Goal: Information Seeking & Learning: Find specific page/section

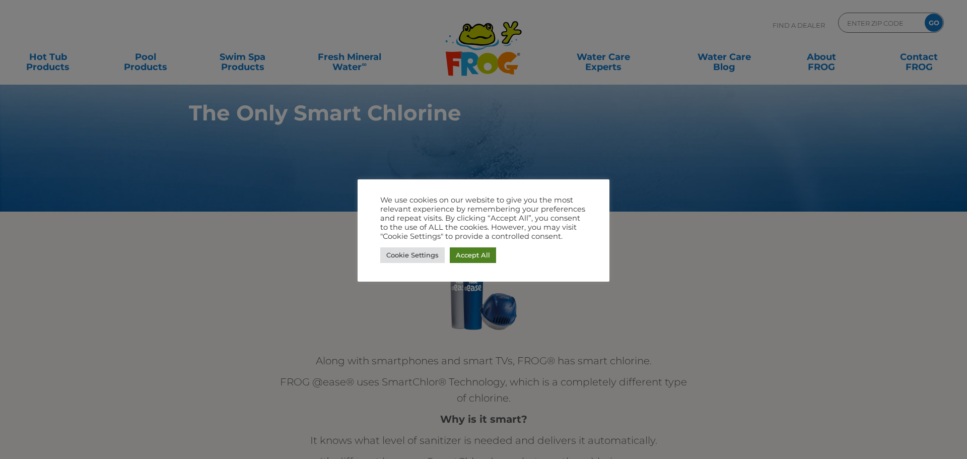
click at [471, 259] on link "Accept All" at bounding box center [473, 255] width 46 height 16
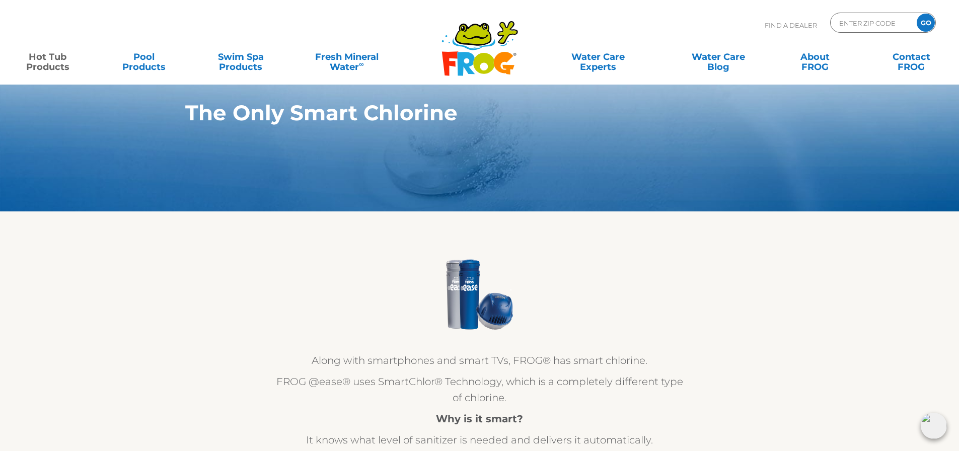
click at [41, 65] on link "Hot Tub Products" at bounding box center [47, 57] width 75 height 20
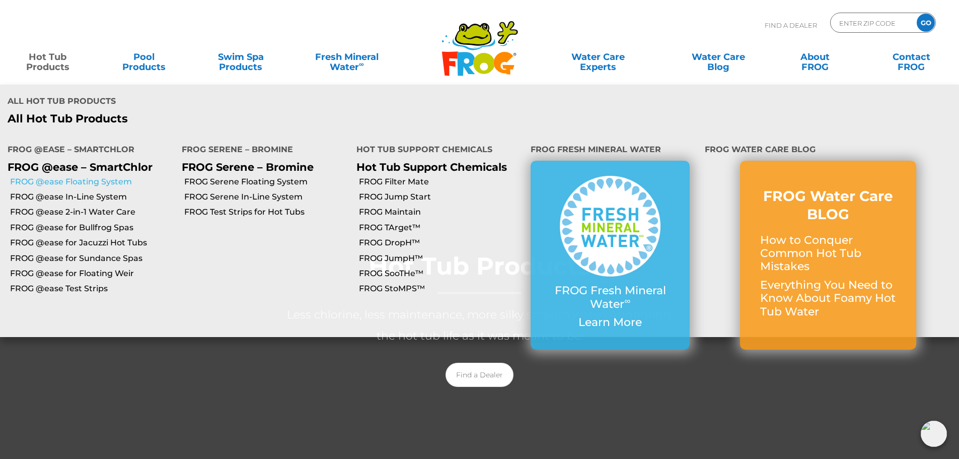
click at [112, 176] on link "FROG @ease Floating System" at bounding box center [92, 181] width 164 height 11
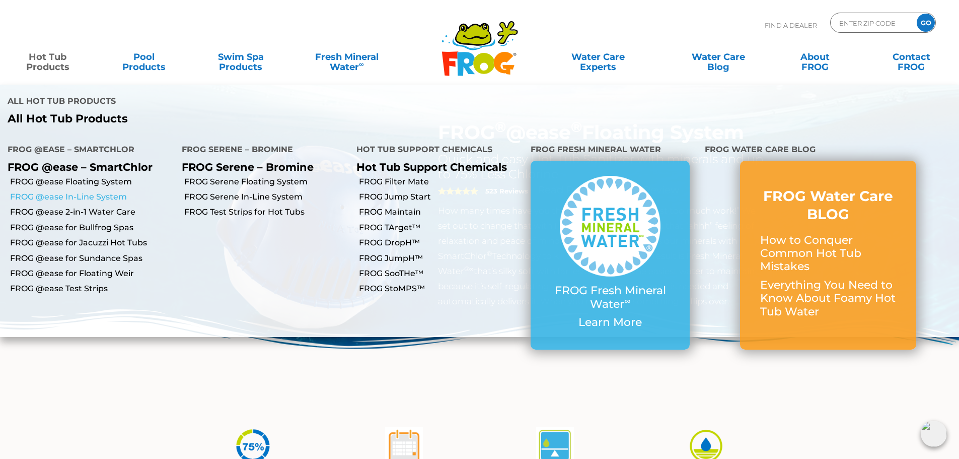
click at [87, 191] on link "FROG @ease In-Line System" at bounding box center [92, 196] width 164 height 11
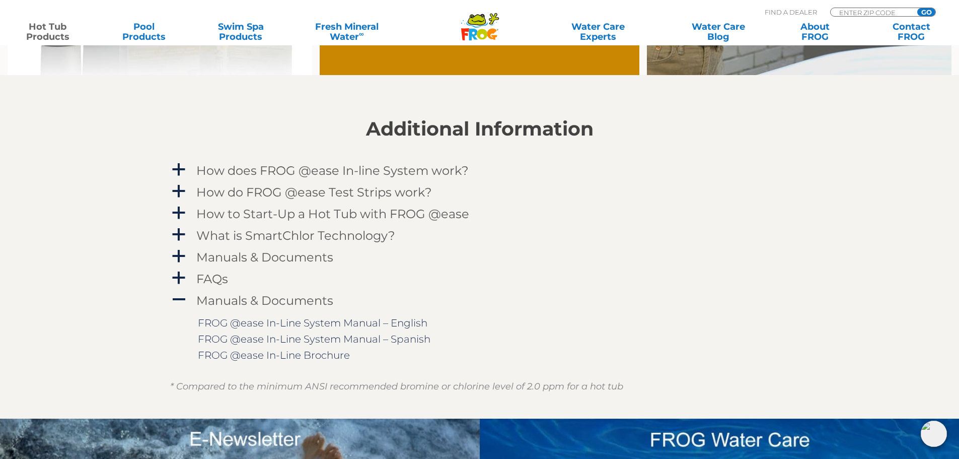
scroll to position [1007, 0]
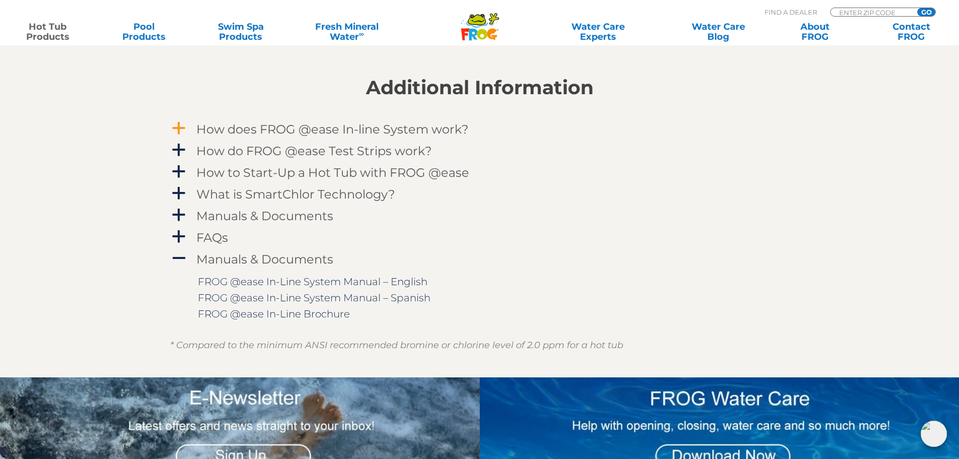
click at [387, 121] on div "How does FROG @ease In-line System work?" at bounding box center [457, 129] width 527 height 19
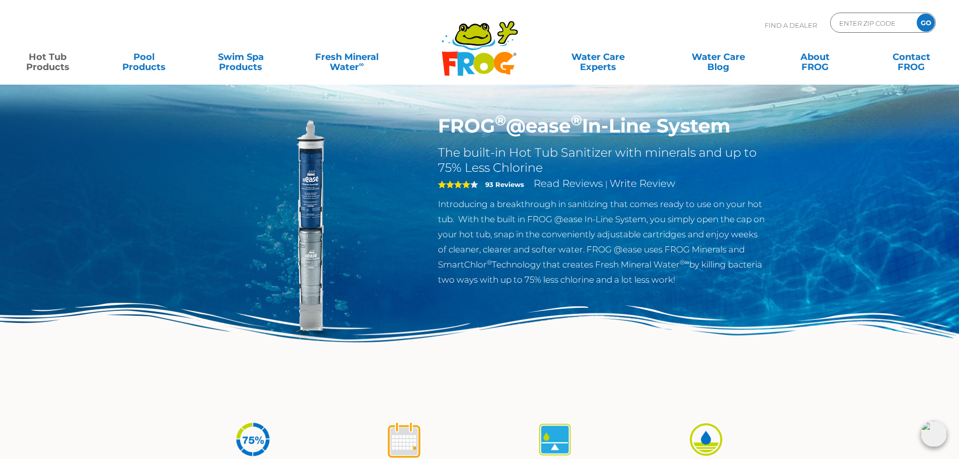
scroll to position [0, 0]
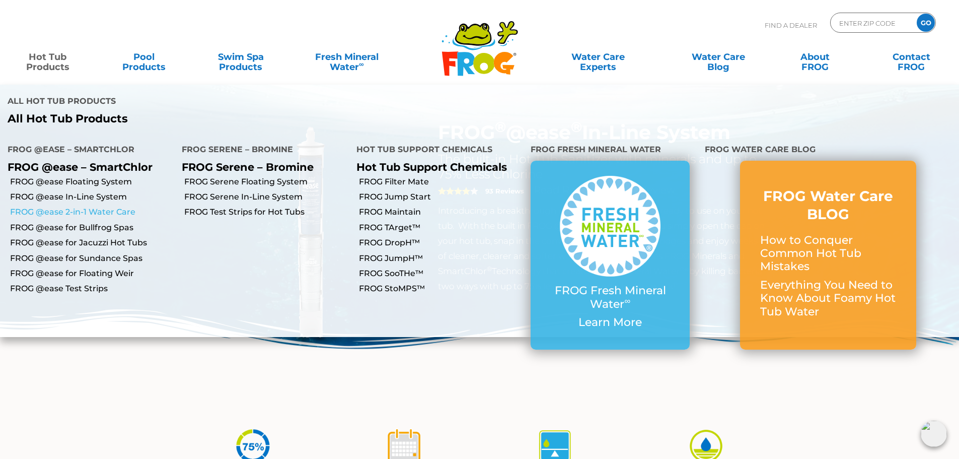
click at [74, 206] on link "FROG @ease 2-in-1 Water Care" at bounding box center [92, 211] width 164 height 11
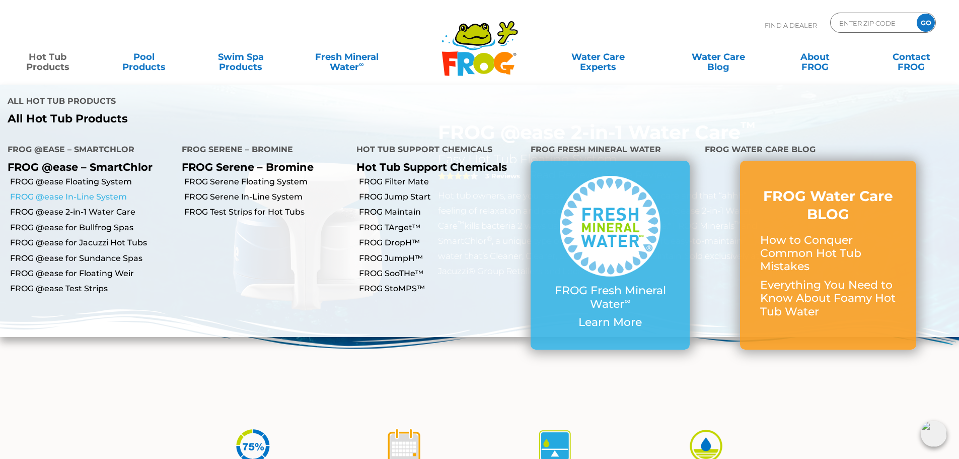
click at [93, 191] on link "FROG @ease In-Line System" at bounding box center [92, 196] width 164 height 11
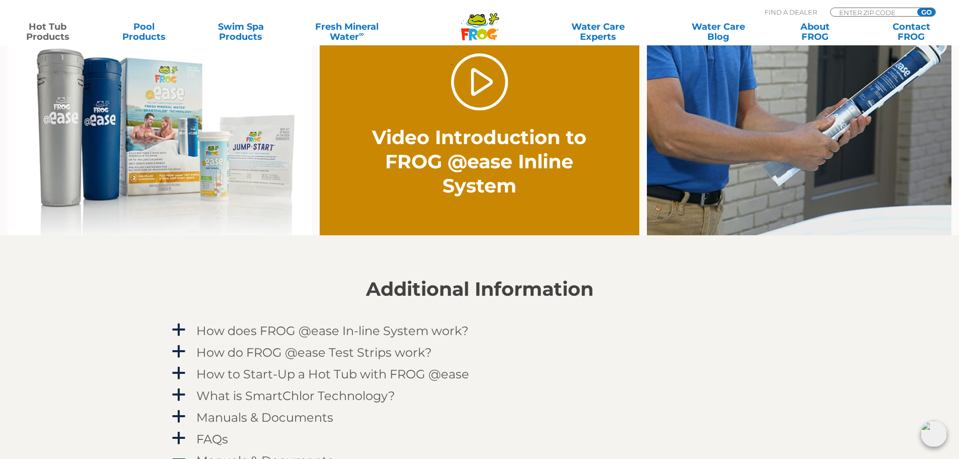
scroll to position [906, 0]
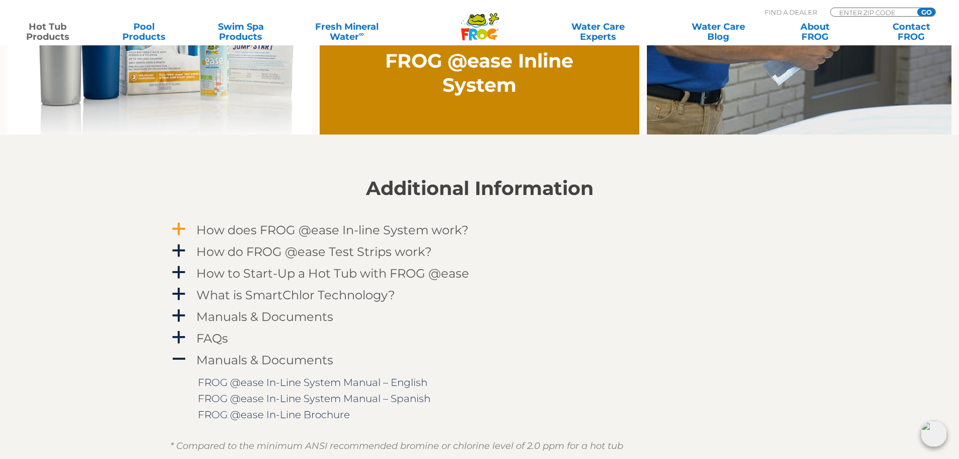
click at [275, 229] on h4 "How does FROG @ease In-line System work?" at bounding box center [332, 230] width 272 height 14
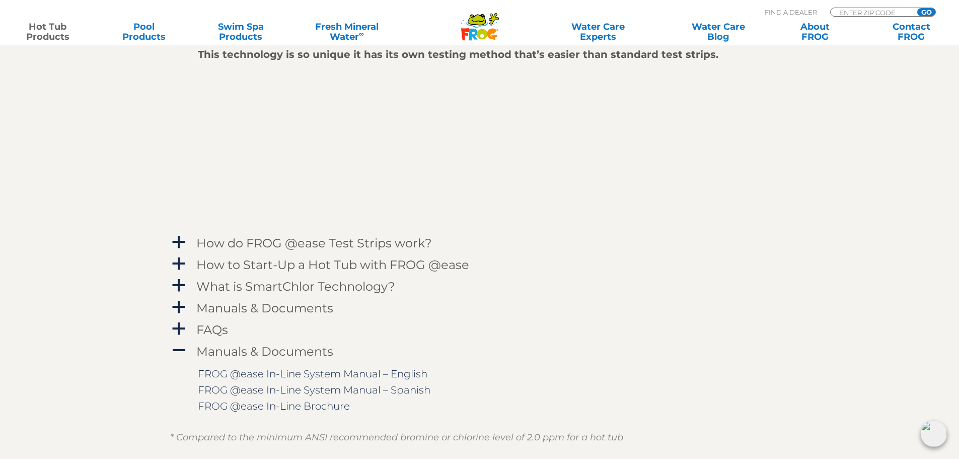
scroll to position [1208, 0]
click at [306, 268] on h4 "How to Start-Up a Hot Tub with FROG @ease" at bounding box center [332, 263] width 273 height 14
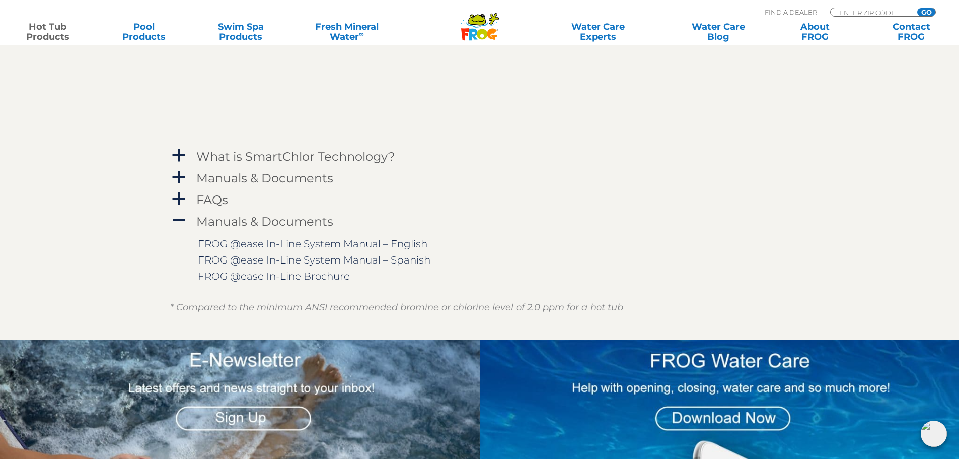
scroll to position [1511, 0]
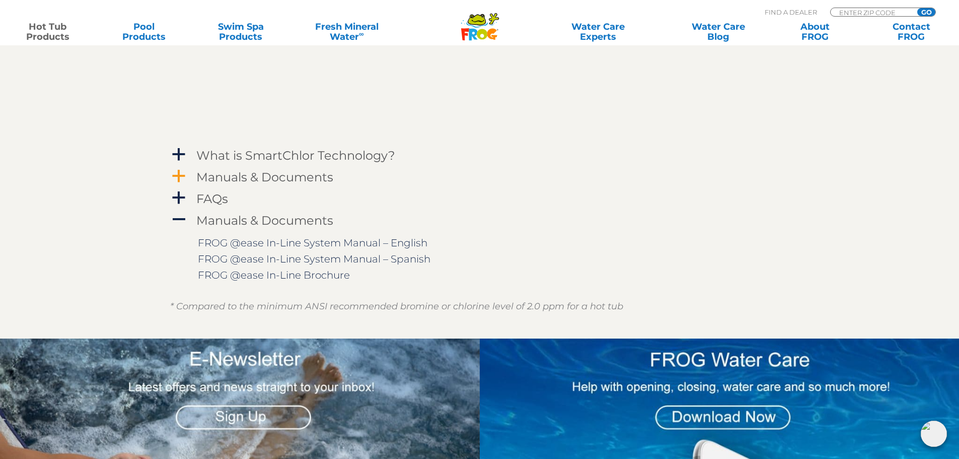
click at [258, 176] on h4 "Manuals & Documents" at bounding box center [264, 177] width 137 height 14
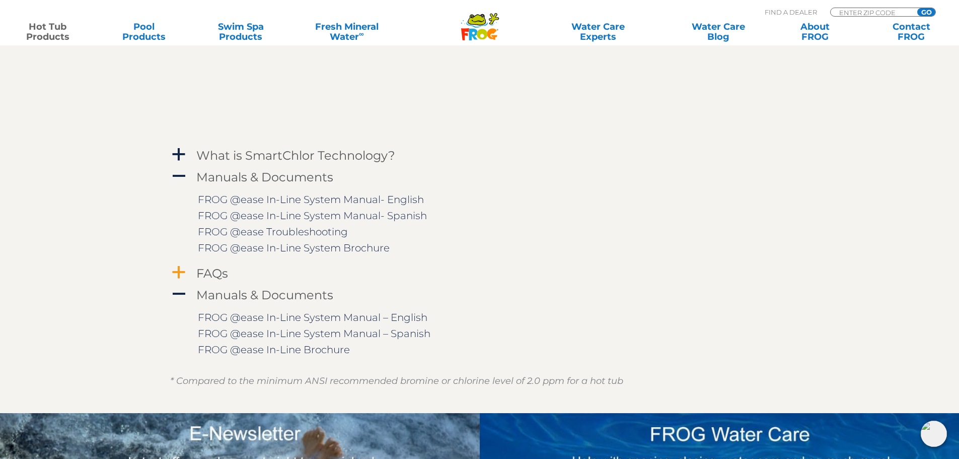
click at [204, 273] on h4 "FAQs" at bounding box center [212, 273] width 32 height 14
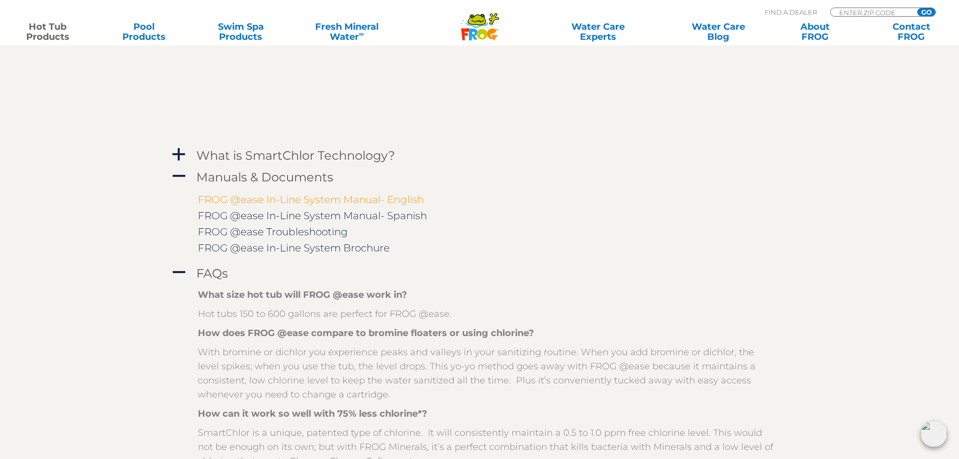
click at [281, 202] on link "FROG @ease In-Line System Manual- English" at bounding box center [311, 199] width 226 height 12
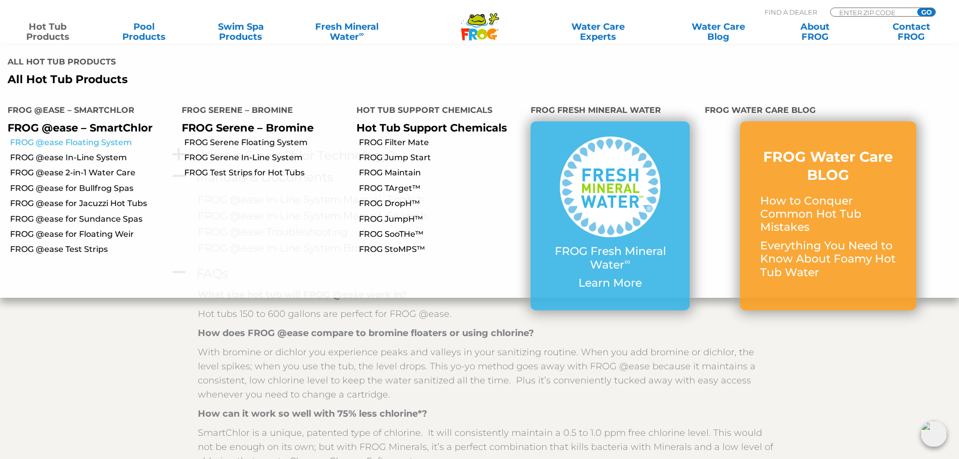
click at [89, 137] on link "FROG @ease Floating System" at bounding box center [92, 142] width 164 height 11
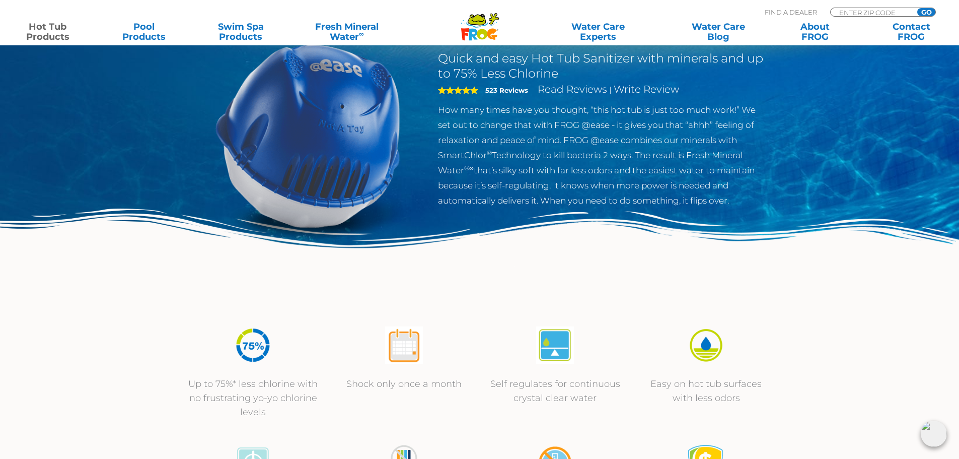
scroll to position [352, 0]
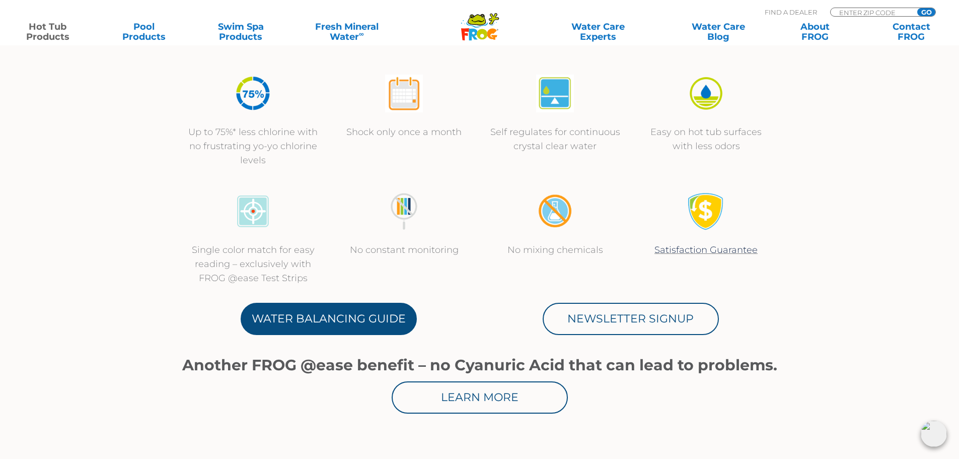
click at [333, 312] on link "Water Balancing Guide" at bounding box center [329, 319] width 176 height 32
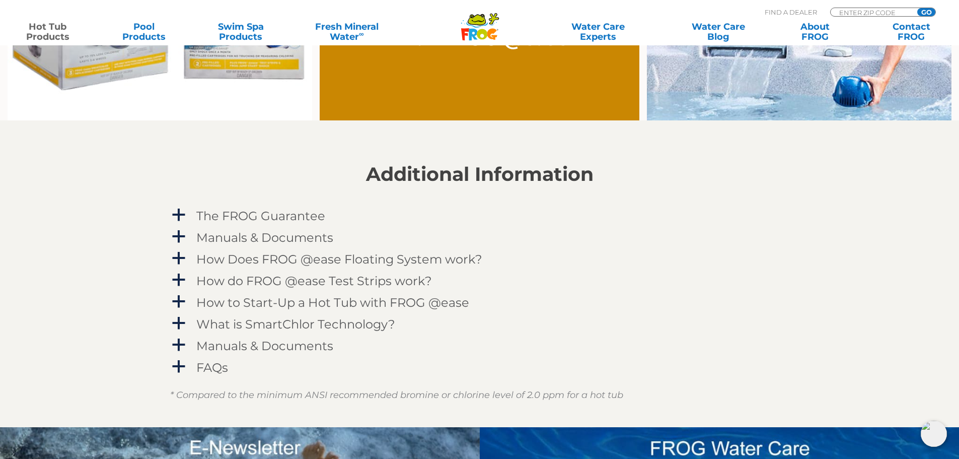
scroll to position [1007, 0]
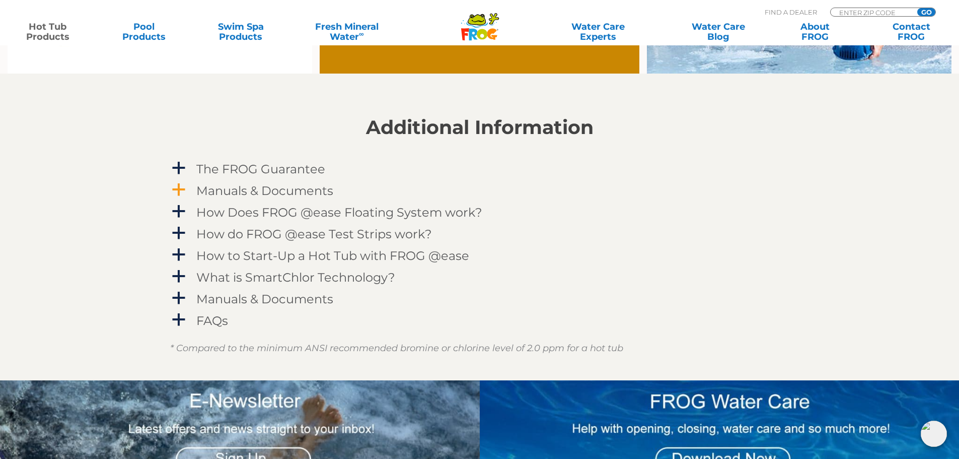
click at [249, 187] on h4 "Manuals & Documents" at bounding box center [264, 191] width 137 height 14
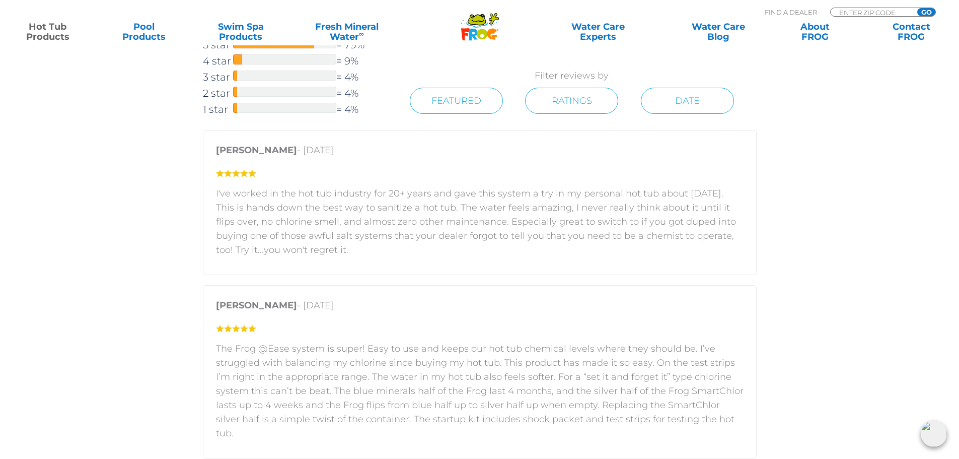
scroll to position [1762, 0]
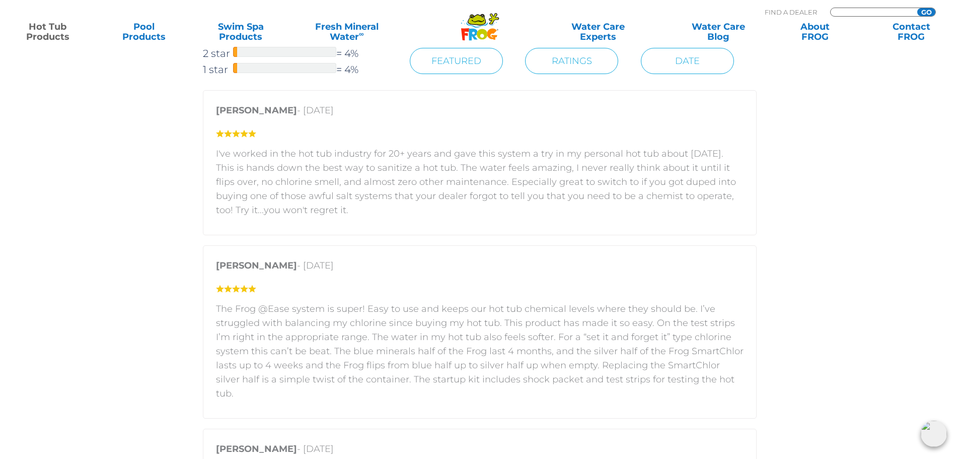
click at [855, 9] on input "Zip Code Form" at bounding box center [872, 12] width 68 height 9
type input "51503"
click at [917, 8] on input "GO" at bounding box center [926, 12] width 18 height 8
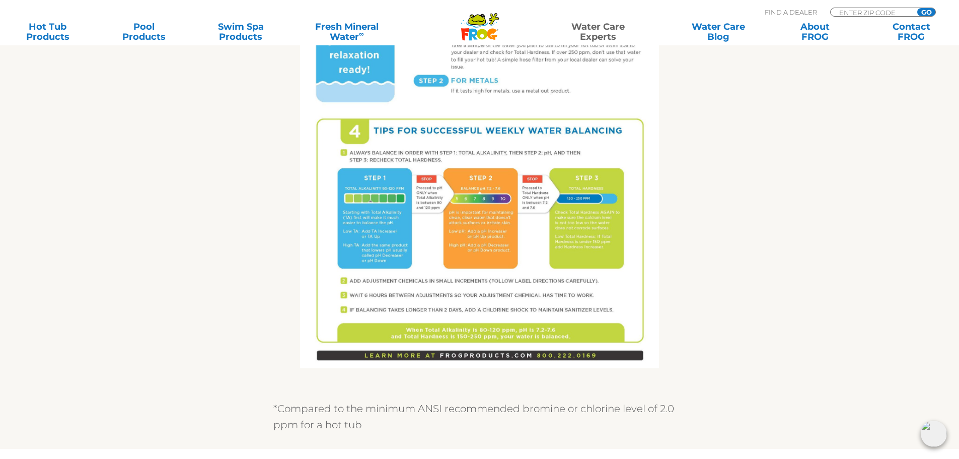
scroll to position [655, 0]
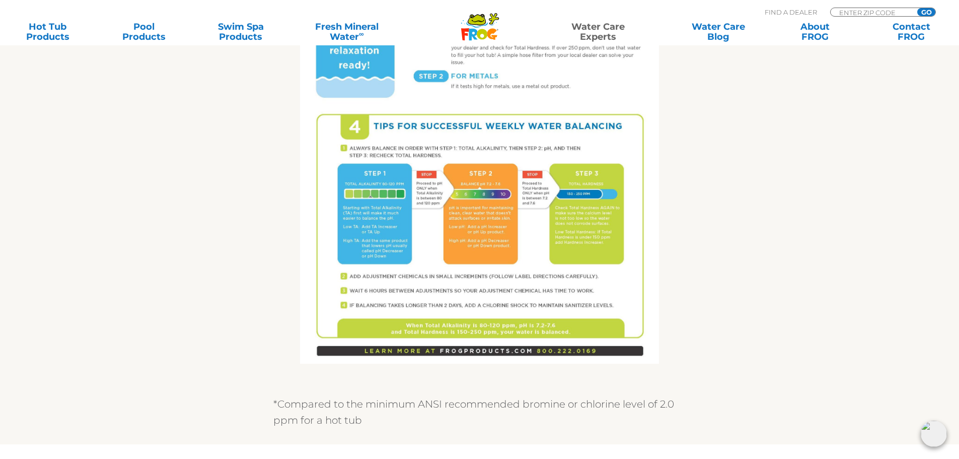
click at [444, 259] on img at bounding box center [479, 131] width 359 height 465
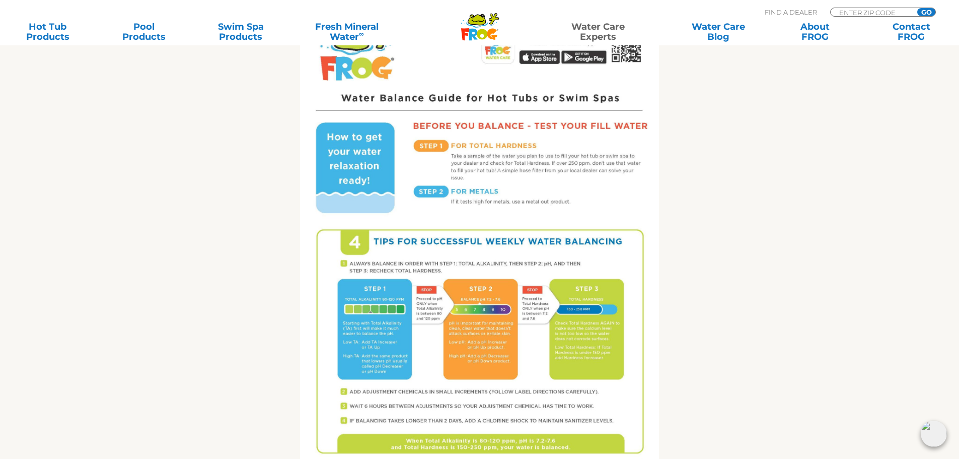
scroll to position [403, 0]
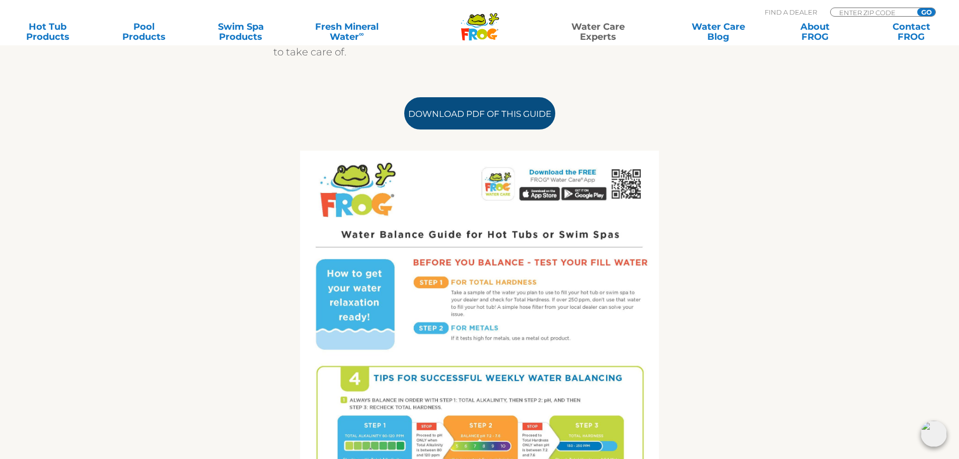
click at [478, 113] on link "Download PDF of this Guide" at bounding box center [479, 113] width 151 height 32
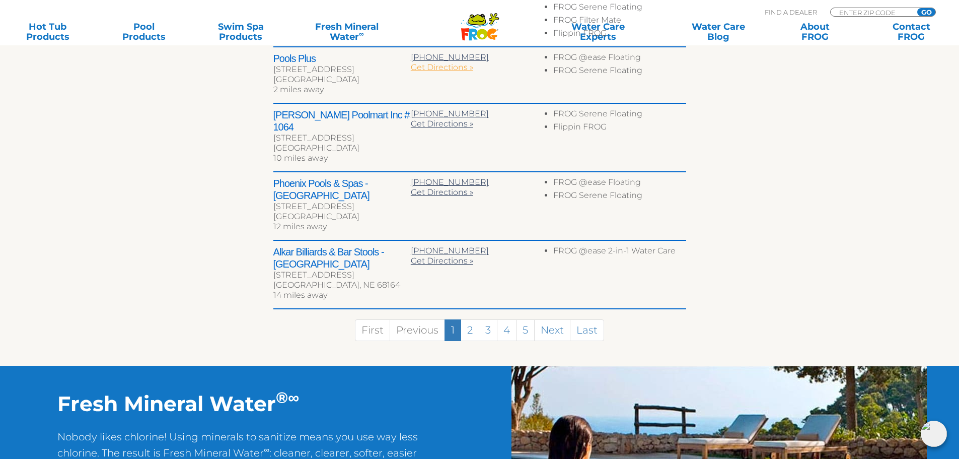
scroll to position [655, 0]
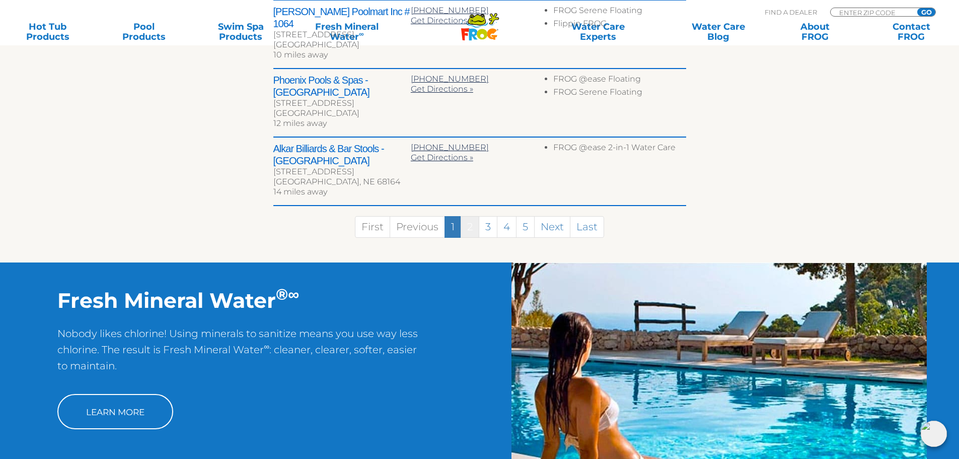
click at [474, 216] on link "2" at bounding box center [470, 227] width 19 height 22
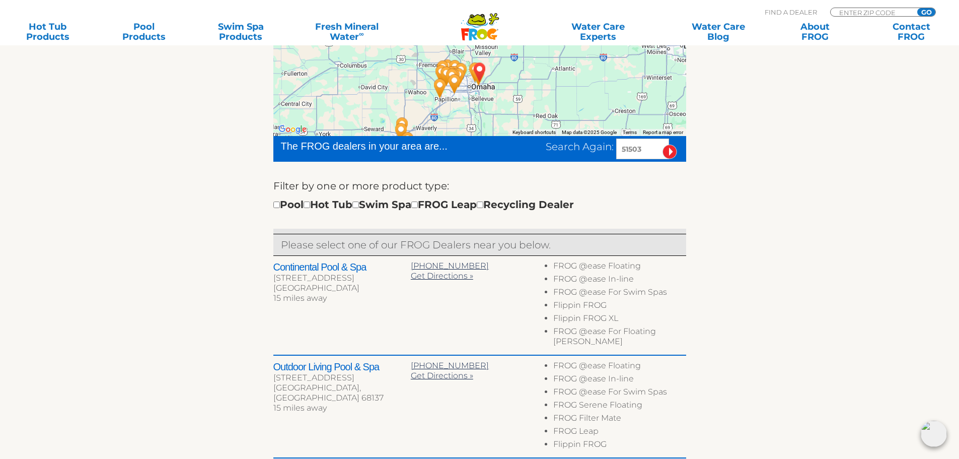
scroll to position [257, 0]
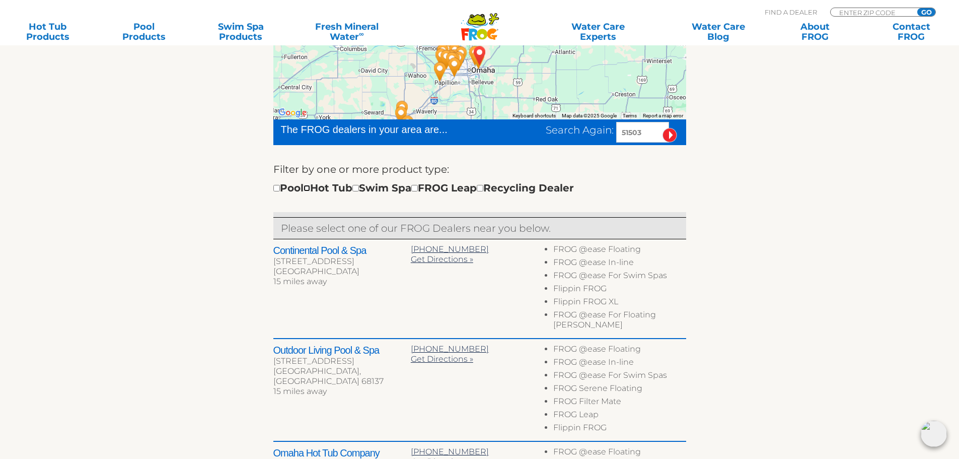
click at [310, 187] on input "checkbox" at bounding box center [307, 188] width 7 height 7
checkbox input "true"
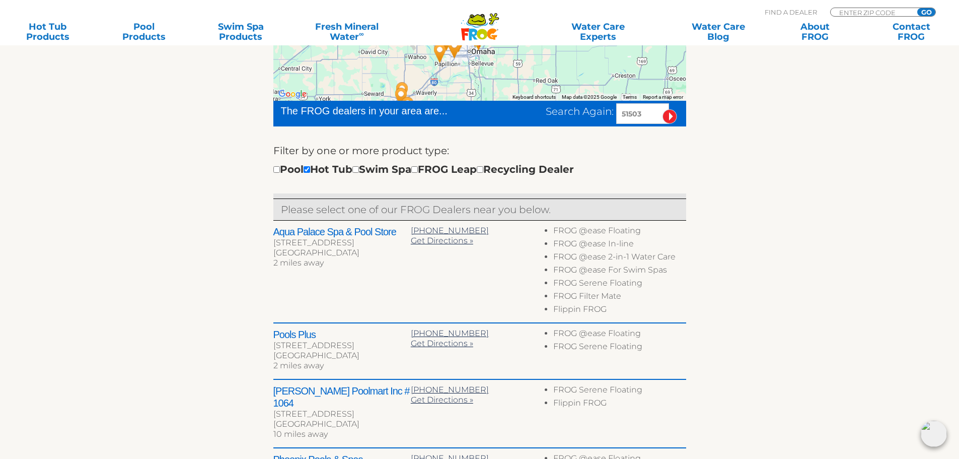
scroll to position [477, 0]
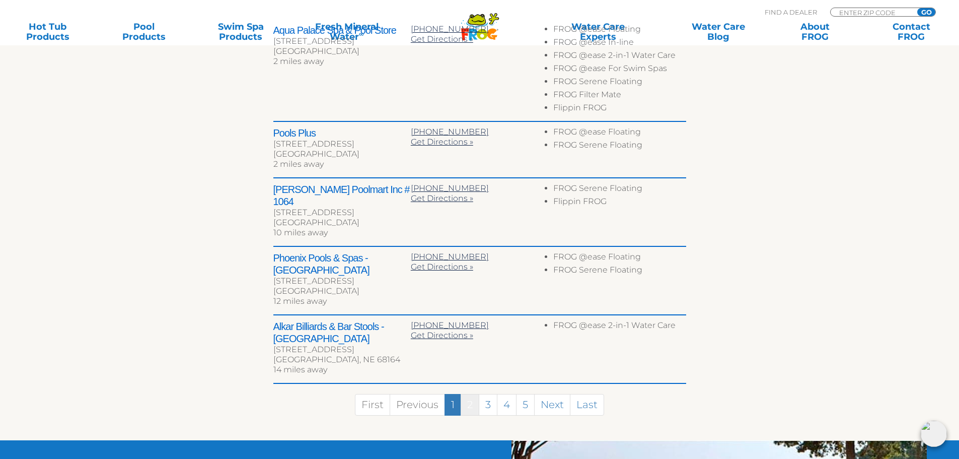
click at [470, 394] on link "2" at bounding box center [470, 405] width 19 height 22
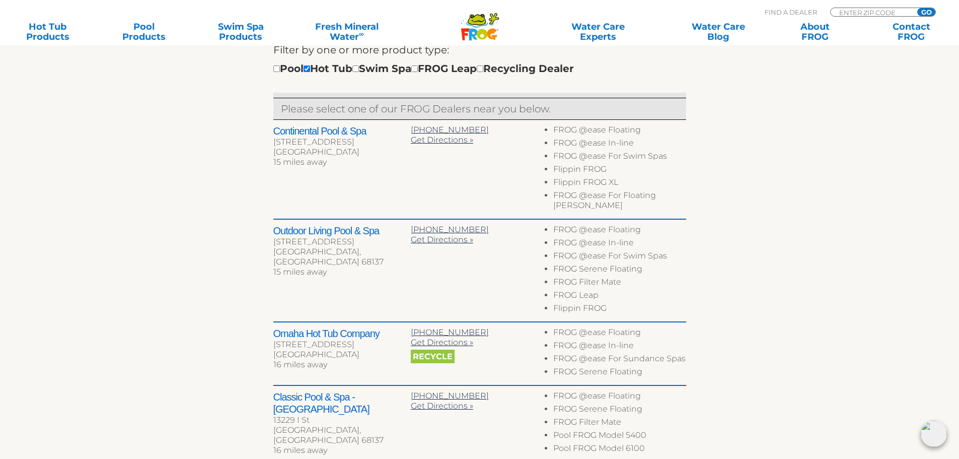
scroll to position [678, 0]
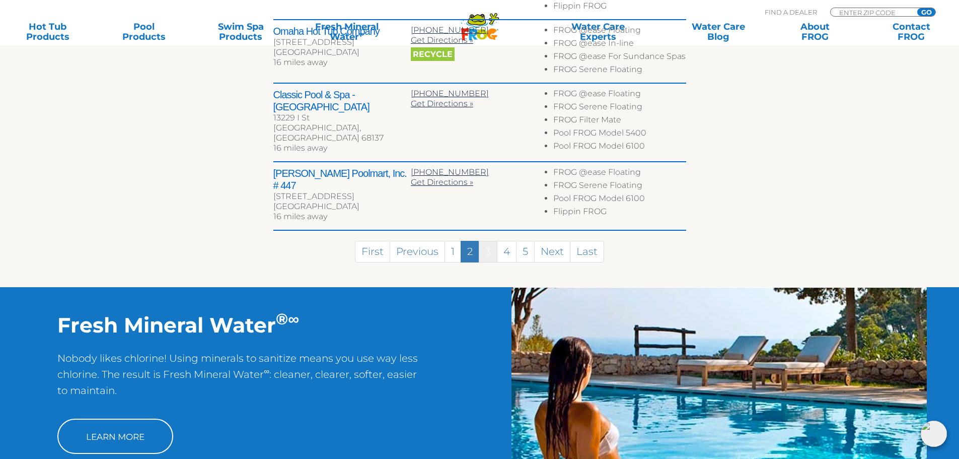
click at [487, 241] on link "3" at bounding box center [488, 252] width 19 height 22
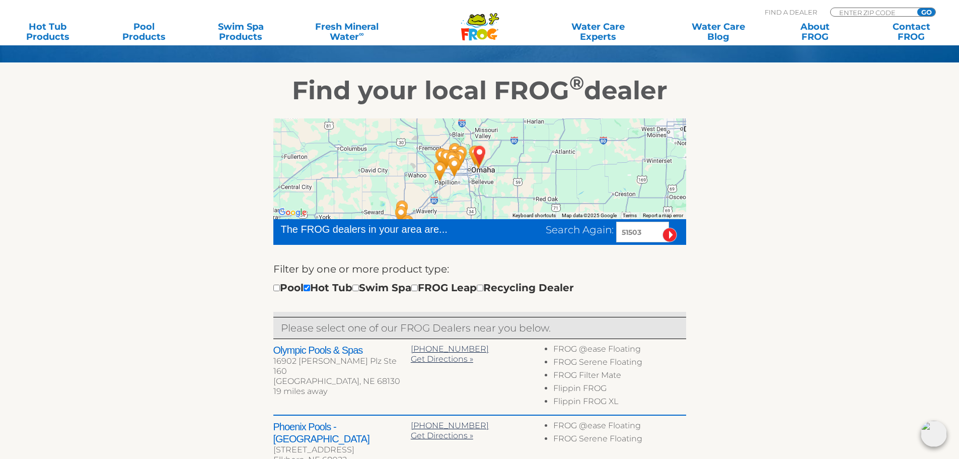
scroll to position [98, 0]
